Goal: Task Accomplishment & Management: Complete application form

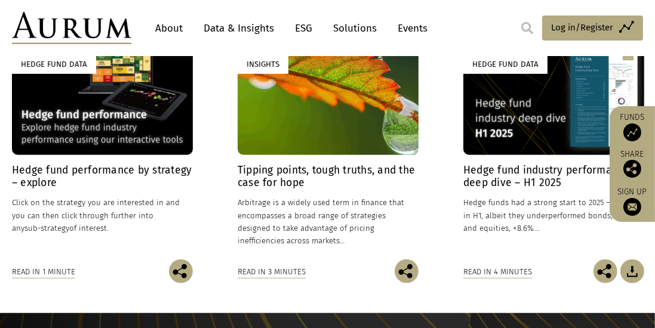
scroll to position [919, 0]
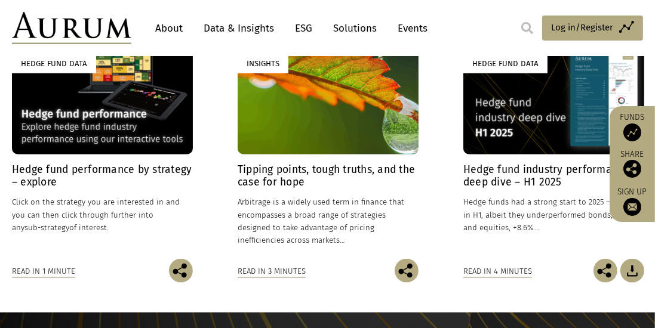
click at [53, 273] on div "Read in 1 minute" at bounding box center [43, 271] width 63 height 13
click at [130, 167] on h4 "Hedge fund performance by strategy – explore" at bounding box center [102, 176] width 181 height 25
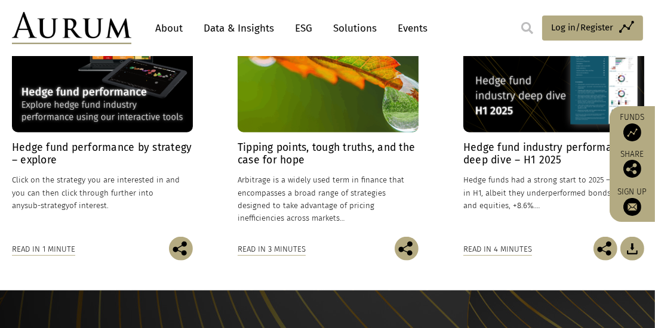
scroll to position [957, 0]
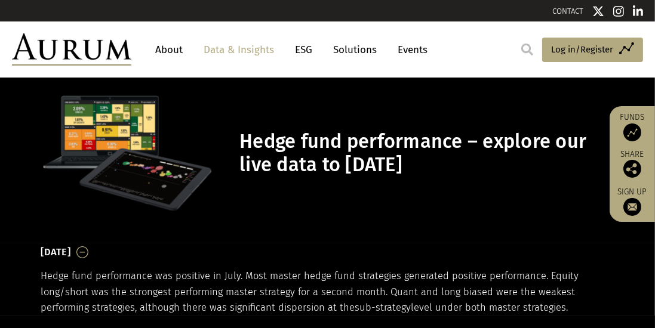
click at [309, 51] on link "ESG" at bounding box center [303, 50] width 29 height 22
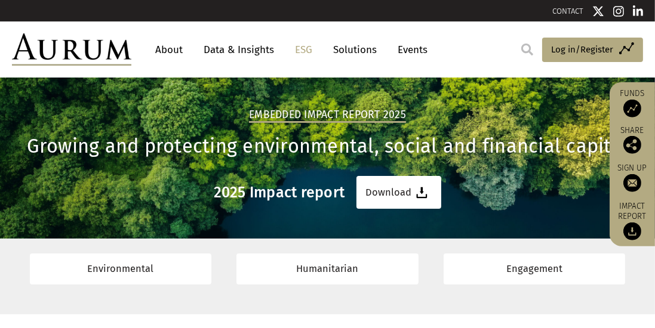
click at [366, 53] on link "Solutions" at bounding box center [355, 50] width 56 height 22
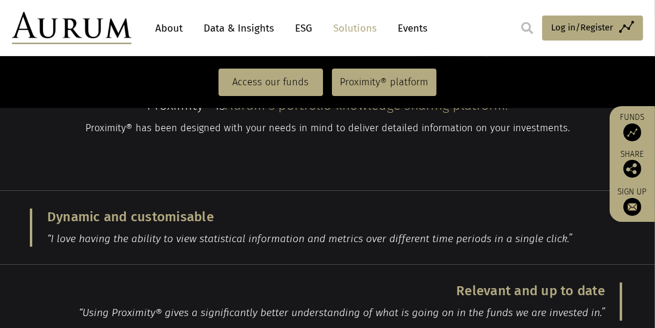
scroll to position [1196, 0]
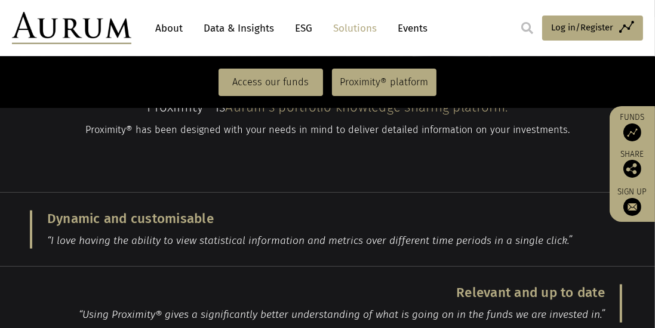
click at [412, 32] on link "Events" at bounding box center [410, 28] width 36 height 22
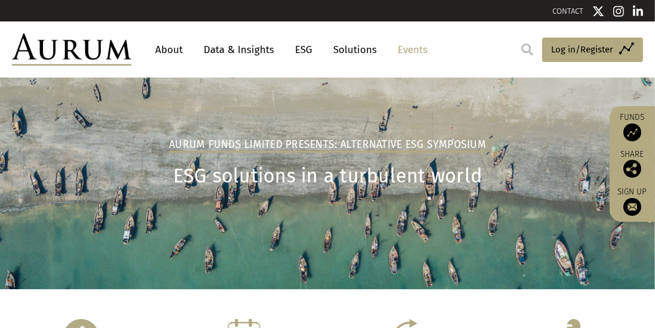
click at [637, 131] on img at bounding box center [632, 133] width 18 height 18
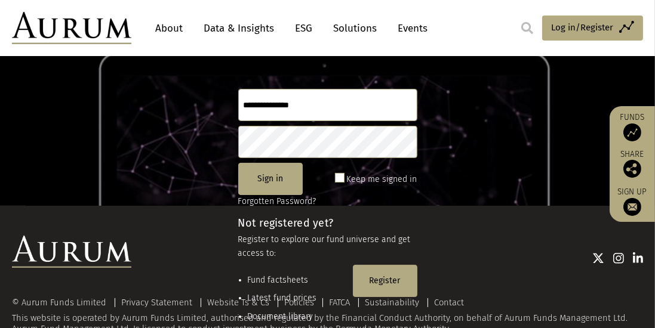
scroll to position [122, 0]
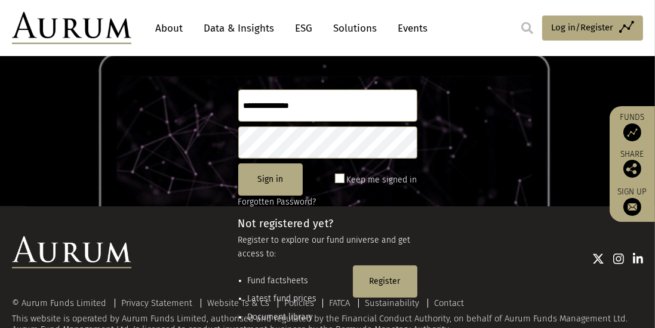
click at [390, 278] on div at bounding box center [387, 258] width 512 height 44
click at [393, 273] on div at bounding box center [387, 258] width 512 height 44
click at [391, 279] on div at bounding box center [387, 258] width 512 height 44
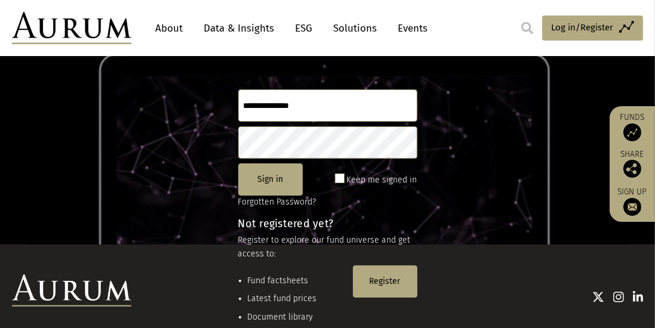
click at [391, 279] on div at bounding box center [387, 297] width 512 height 44
click at [389, 283] on div at bounding box center [387, 297] width 512 height 44
click at [394, 273] on button "Register" at bounding box center [385, 282] width 64 height 32
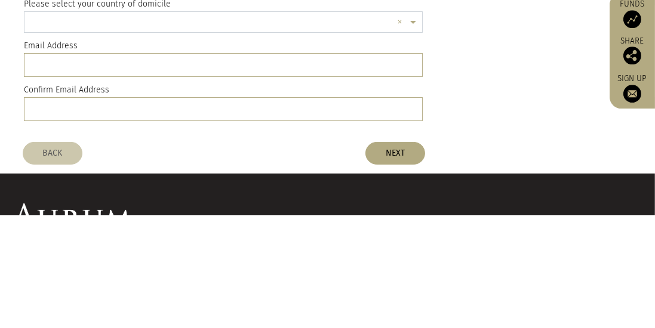
scroll to position [43, 0]
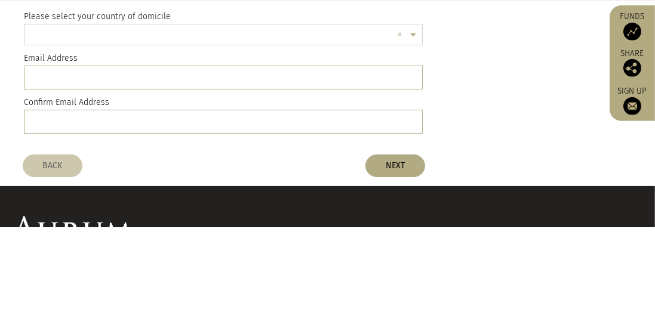
click at [414, 138] on span at bounding box center [414, 136] width 15 height 13
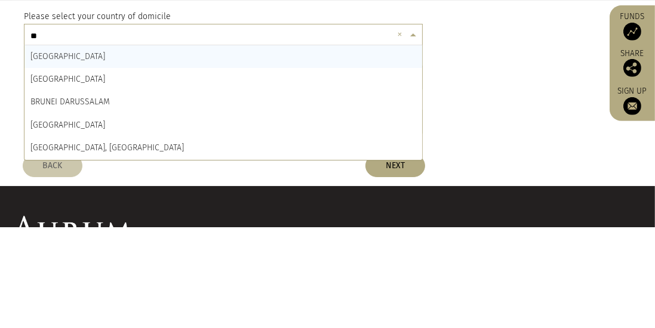
type input "***"
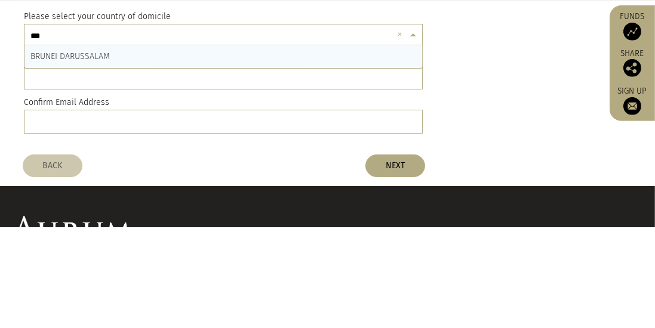
click at [337, 160] on div "BRUNEI DARUSSALAM" at bounding box center [223, 157] width 398 height 23
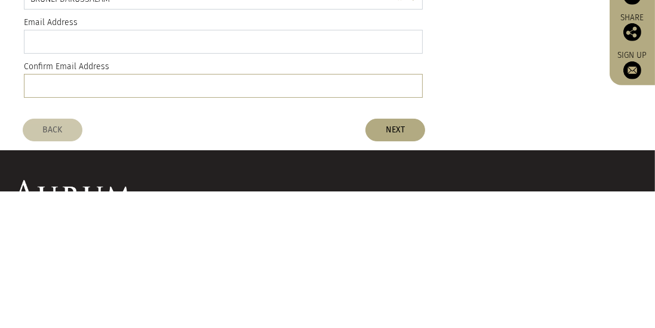
click at [329, 180] on input "email" at bounding box center [223, 179] width 399 height 24
type input "**********"
click at [47, 223] on input "email" at bounding box center [223, 223] width 399 height 24
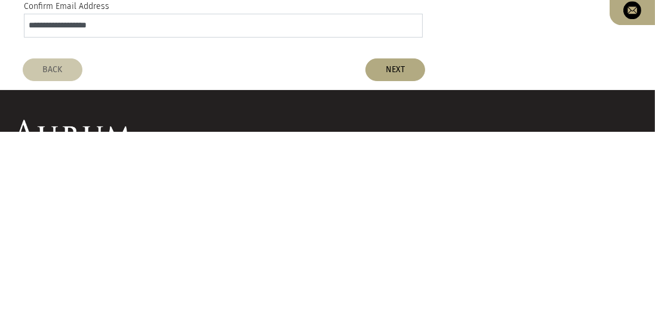
type input "**********"
click at [405, 270] on button "NEXT" at bounding box center [395, 266] width 60 height 23
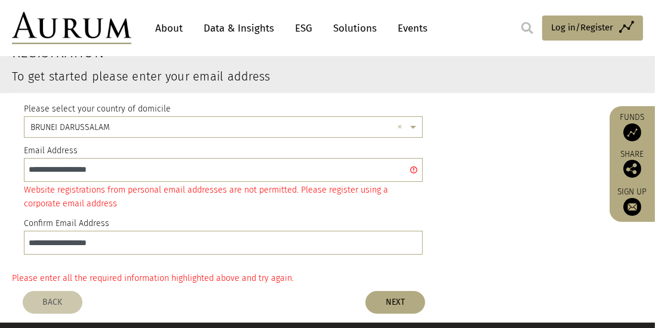
scroll to position [53, 0]
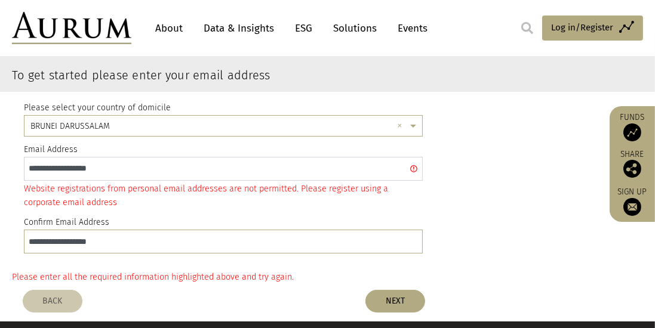
click at [415, 171] on input "**********" at bounding box center [223, 169] width 399 height 24
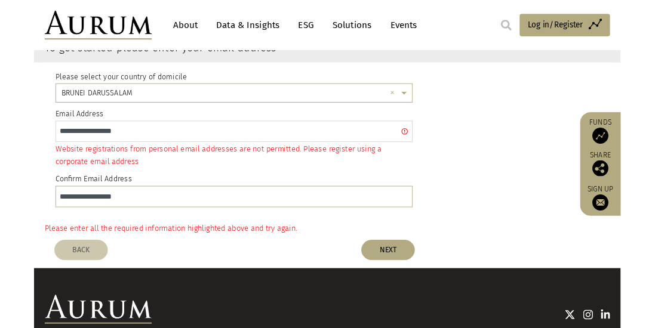
scroll to position [75, 0]
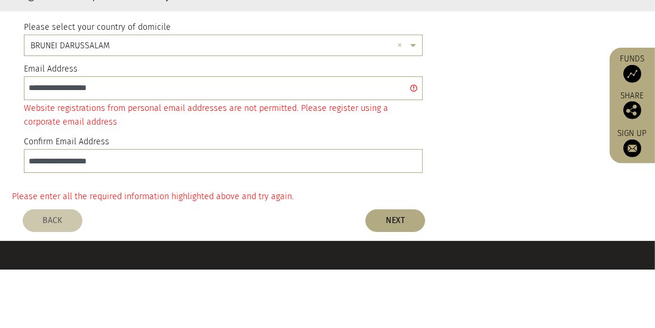
click at [481, 136] on div "**********" at bounding box center [327, 158] width 625 height 177
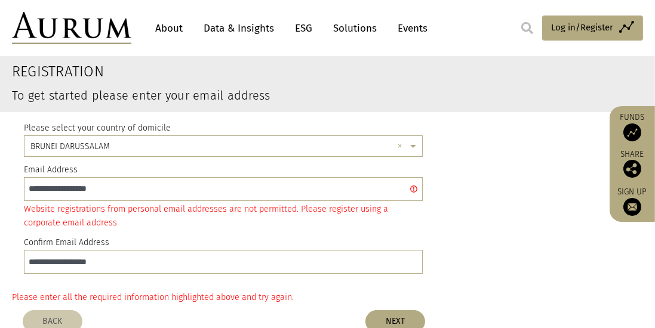
scroll to position [34, 0]
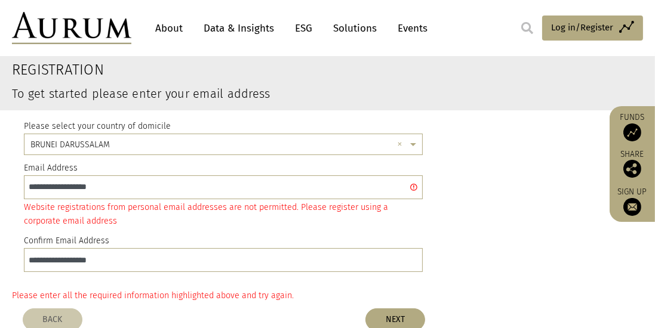
click at [481, 210] on div "**********" at bounding box center [327, 198] width 625 height 177
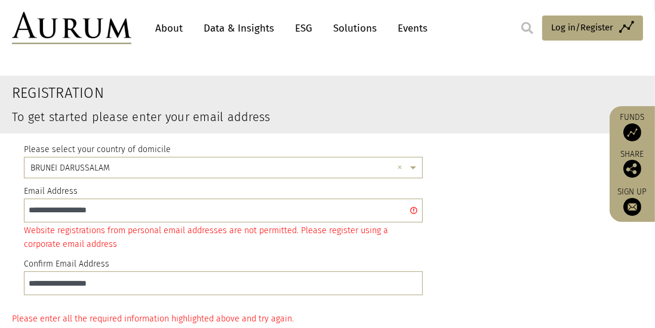
scroll to position [0, 0]
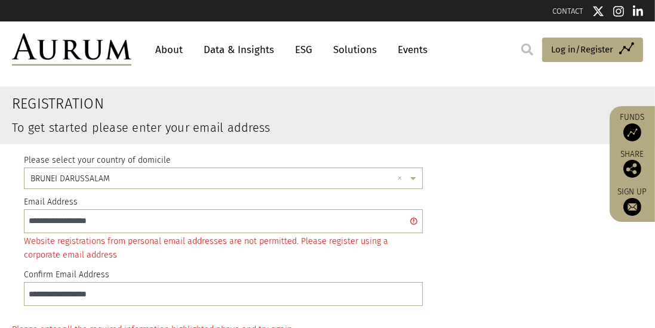
click at [587, 54] on span "Log in/Register" at bounding box center [582, 49] width 62 height 14
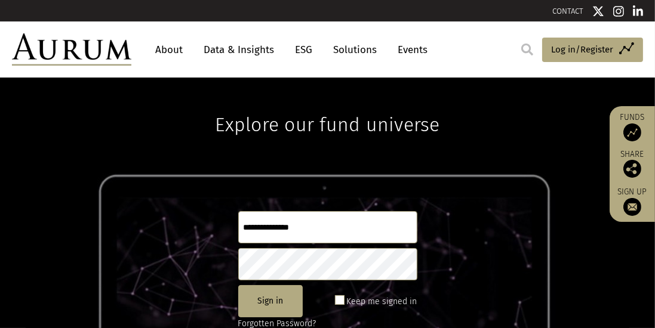
click at [173, 53] on link "About" at bounding box center [168, 50] width 39 height 22
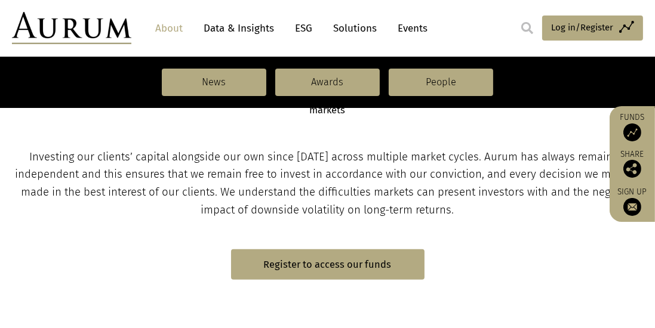
scroll to position [609, 0]
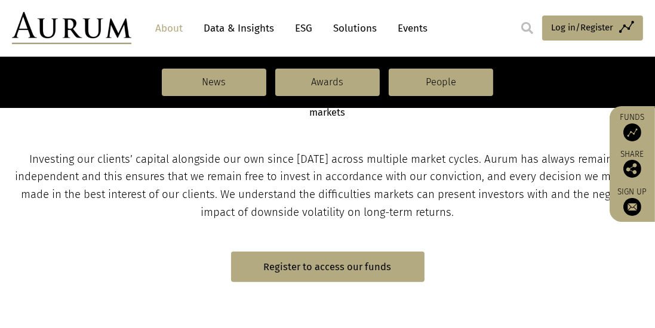
click at [306, 264] on link "Register to access our funds" at bounding box center [327, 267] width 193 height 30
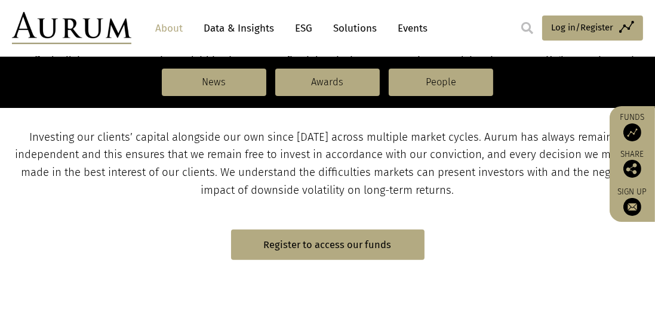
scroll to position [648, 0]
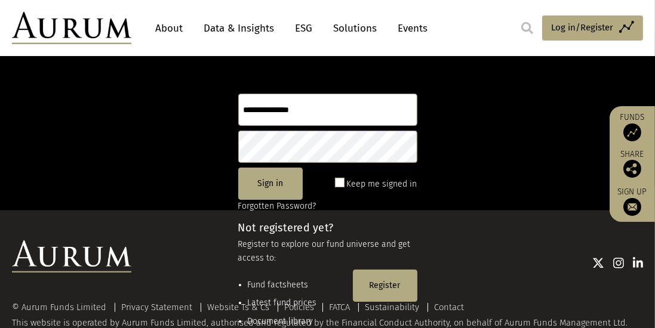
scroll to position [158, 0]
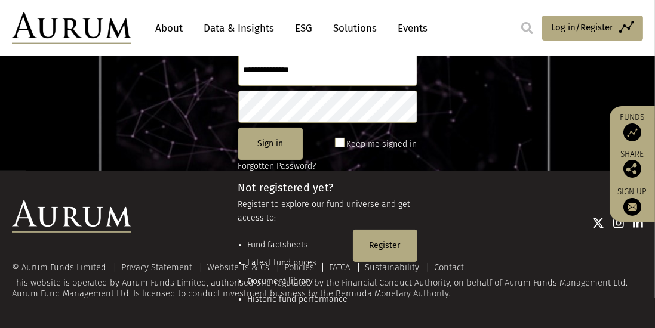
click at [392, 243] on div at bounding box center [387, 223] width 512 height 44
click at [388, 248] on div "© Aurum Funds Limited Privacy Statement Website Ts & Cs Policies FATCA Sustaina…" at bounding box center [327, 250] width 655 height 98
click at [398, 244] on div at bounding box center [387, 223] width 512 height 44
click at [371, 244] on div at bounding box center [387, 223] width 512 height 44
click at [388, 250] on div "© Aurum Funds Limited Privacy Statement Website Ts & Cs Policies FATCA Sustaina…" at bounding box center [327, 250] width 655 height 98
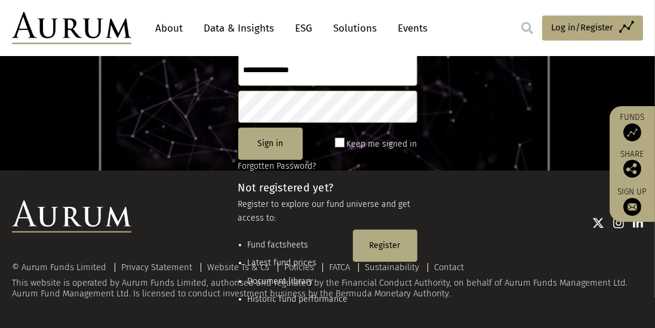
scroll to position [155, 0]
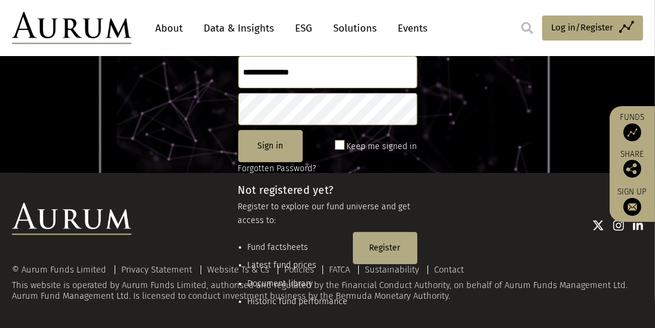
click at [390, 239] on div at bounding box center [387, 225] width 512 height 44
click at [390, 242] on div at bounding box center [387, 225] width 512 height 44
click at [387, 242] on div at bounding box center [387, 225] width 512 height 44
click at [386, 236] on div at bounding box center [387, 225] width 512 height 44
click at [387, 242] on div at bounding box center [387, 225] width 512 height 44
